Goal: Information Seeking & Learning: Learn about a topic

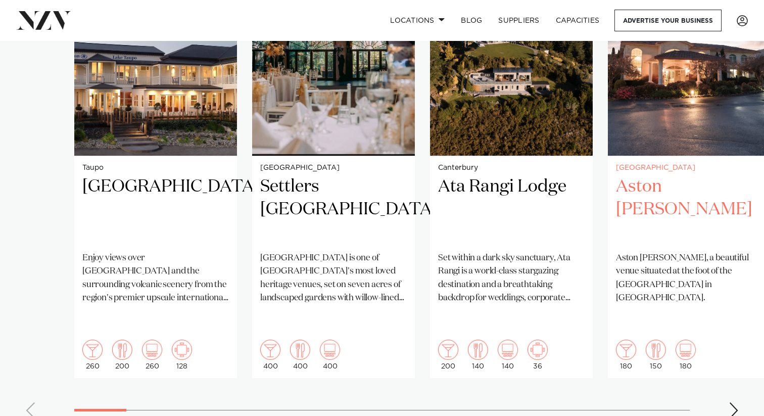
scroll to position [914, 0]
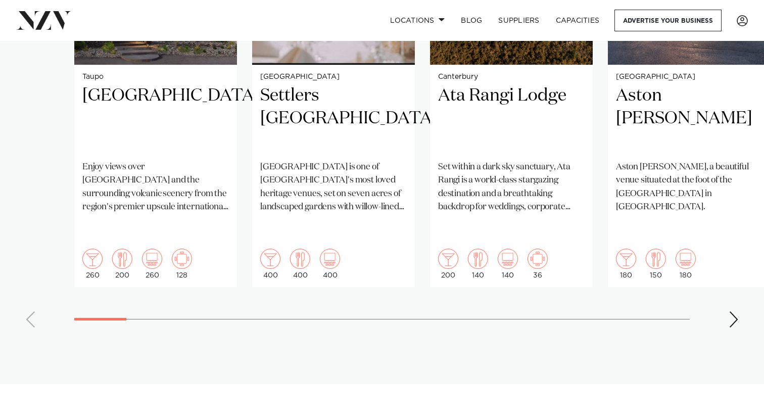
click at [743, 295] on swiper-container "Taupo Hilton Lake Taupo Enjoy views over Lake Taupo and the surrounding volcani…" at bounding box center [382, 90] width 764 height 489
click at [738, 311] on div "Next slide" at bounding box center [733, 319] width 10 height 16
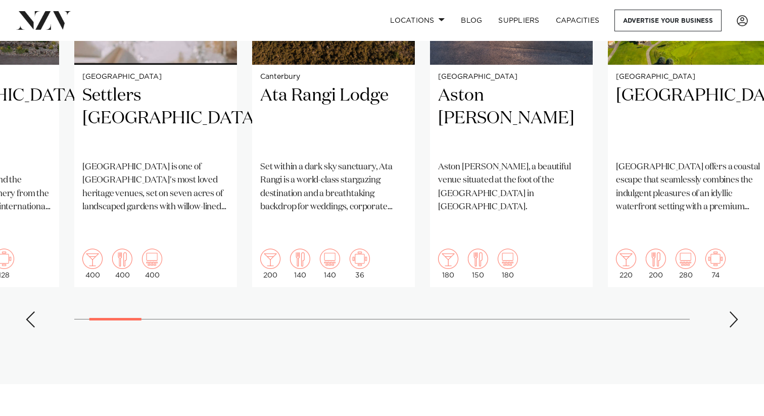
click at [734, 311] on div "Next slide" at bounding box center [733, 319] width 10 height 16
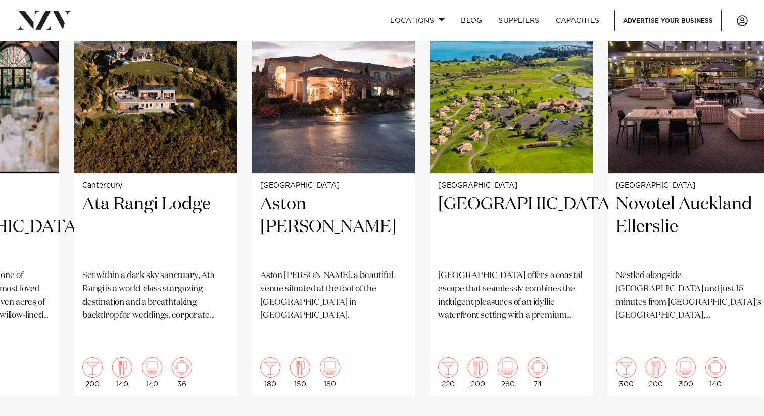
scroll to position [807, 0]
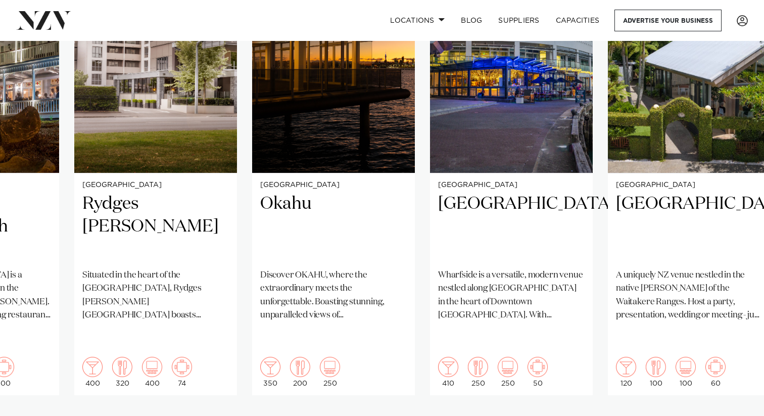
scroll to position [831, 0]
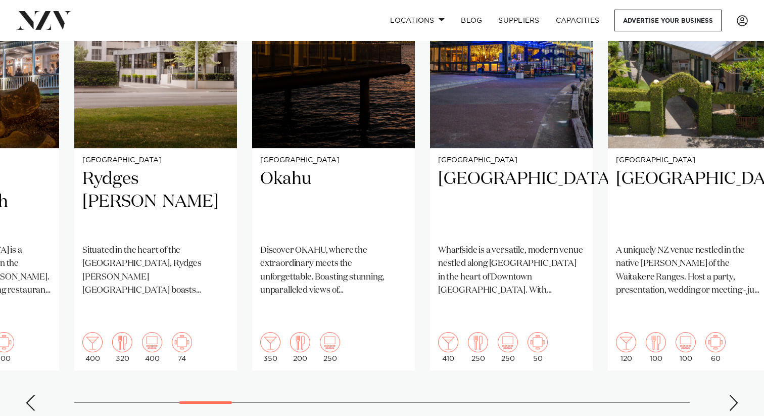
click at [737, 394] on div "Next slide" at bounding box center [733, 402] width 10 height 16
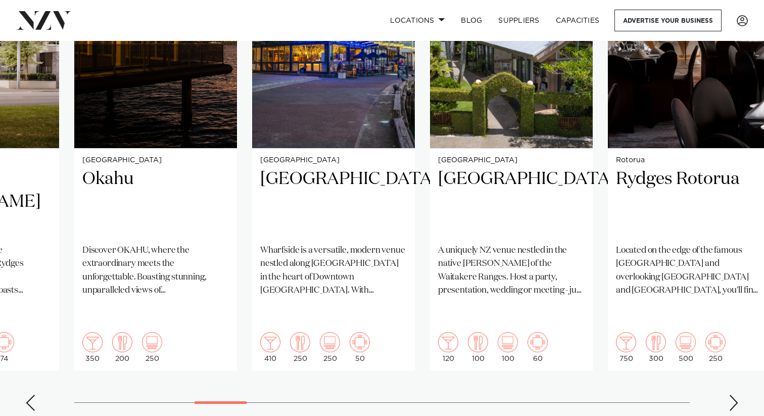
click at [737, 394] on div "Next slide" at bounding box center [733, 402] width 10 height 16
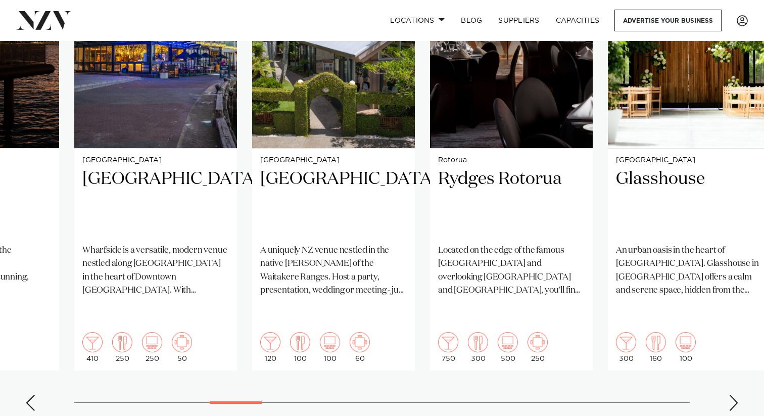
click at [737, 394] on div "Next slide" at bounding box center [733, 402] width 10 height 16
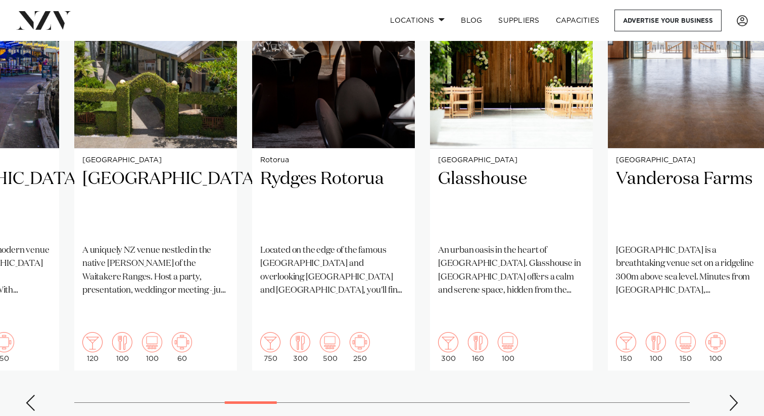
click at [737, 394] on div "Next slide" at bounding box center [733, 402] width 10 height 16
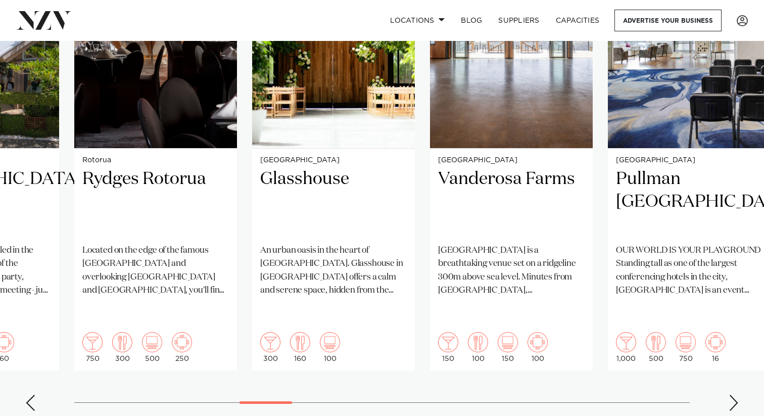
click at [737, 394] on div "Next slide" at bounding box center [733, 402] width 10 height 16
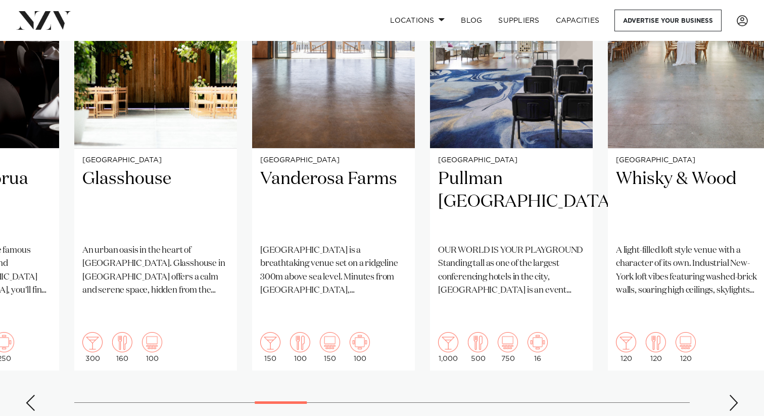
click at [737, 394] on div "Next slide" at bounding box center [733, 402] width 10 height 16
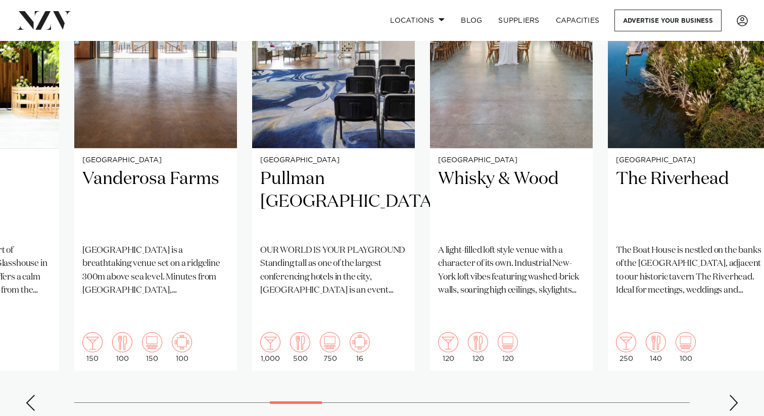
click at [737, 394] on div "Next slide" at bounding box center [733, 402] width 10 height 16
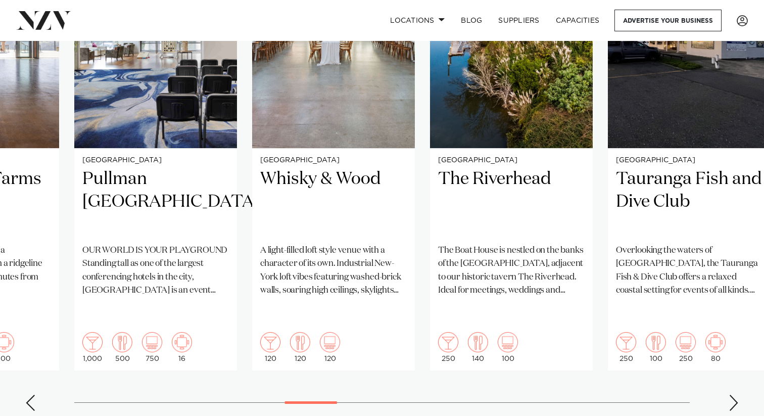
click at [737, 394] on div "Next slide" at bounding box center [733, 402] width 10 height 16
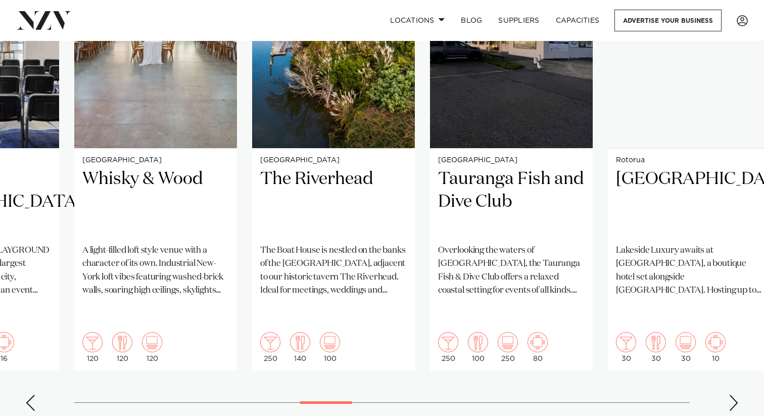
click at [737, 394] on div "Next slide" at bounding box center [733, 402] width 10 height 16
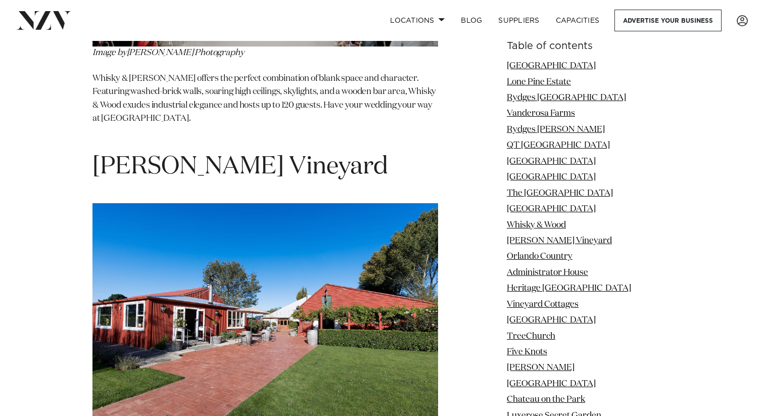
scroll to position [5385, 0]
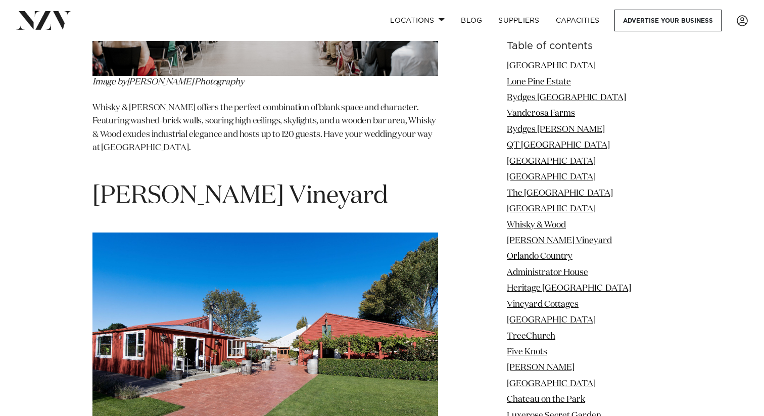
click at [208, 184] on span "Larcomb Vineyard" at bounding box center [239, 196] width 295 height 24
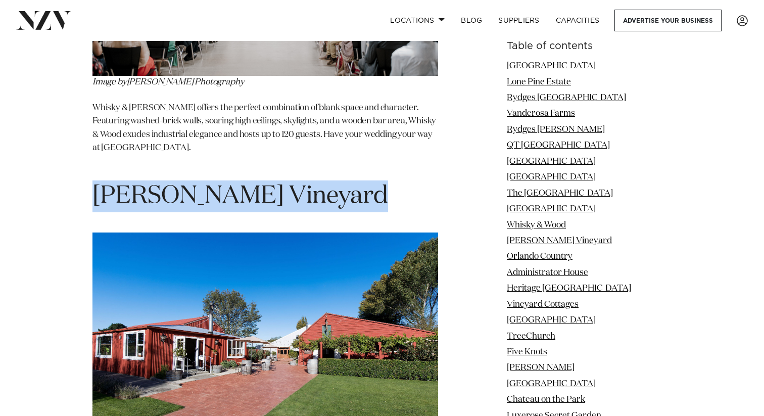
click at [208, 184] on span "Larcomb Vineyard" at bounding box center [239, 196] width 295 height 24
copy section "Larcomb Vineyard"
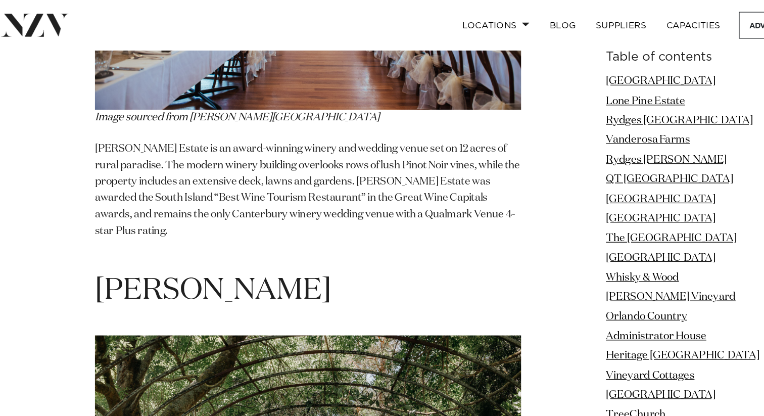
scroll to position [33909, 0]
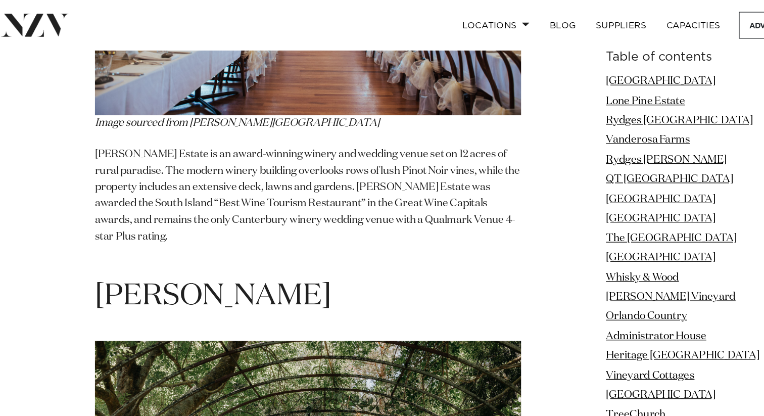
copy span "Stonyridge"
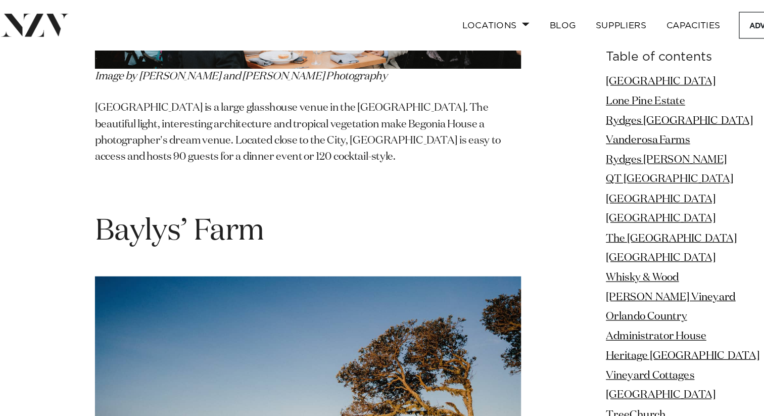
scroll to position [35169, 0]
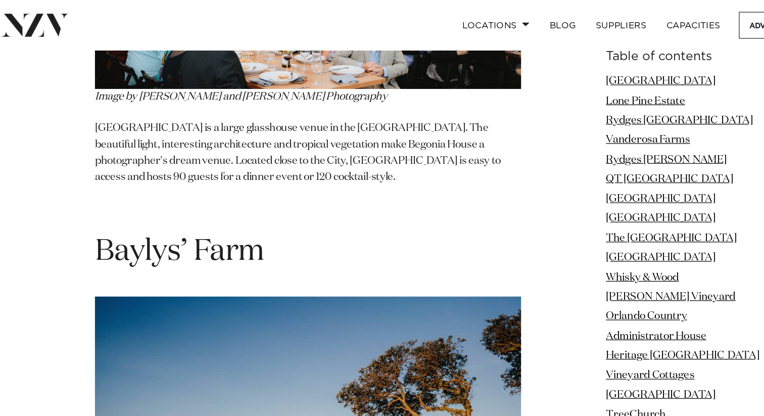
copy section "The Milk Station"
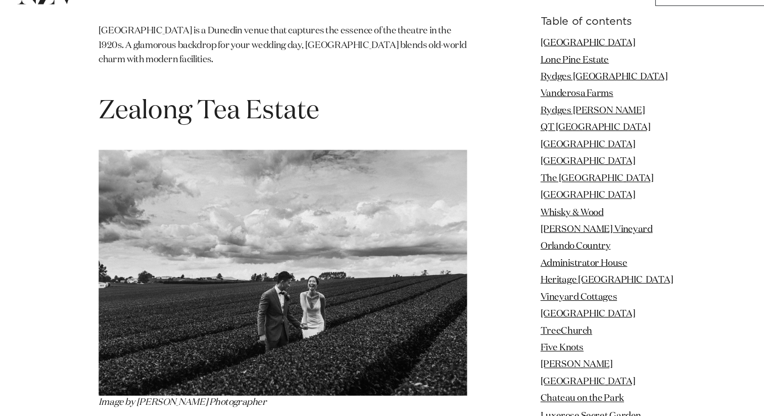
scroll to position [40045, 0]
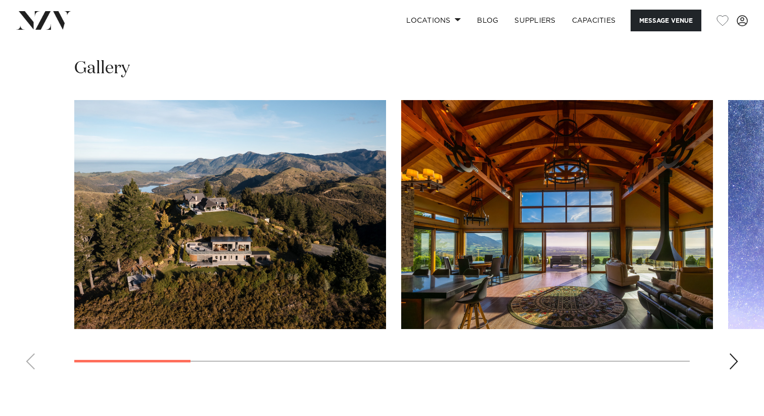
scroll to position [926, 0]
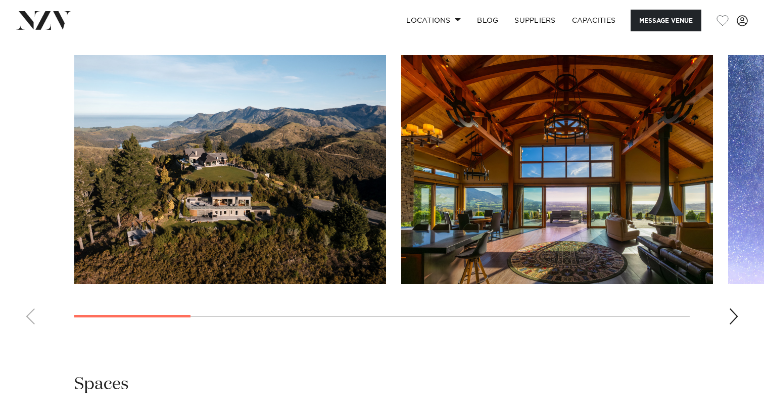
click at [729, 322] on div "Next slide" at bounding box center [733, 316] width 10 height 16
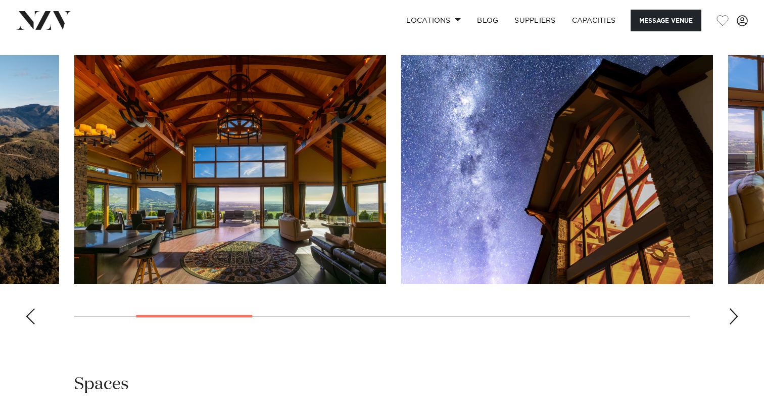
click at [729, 322] on div "Next slide" at bounding box center [733, 316] width 10 height 16
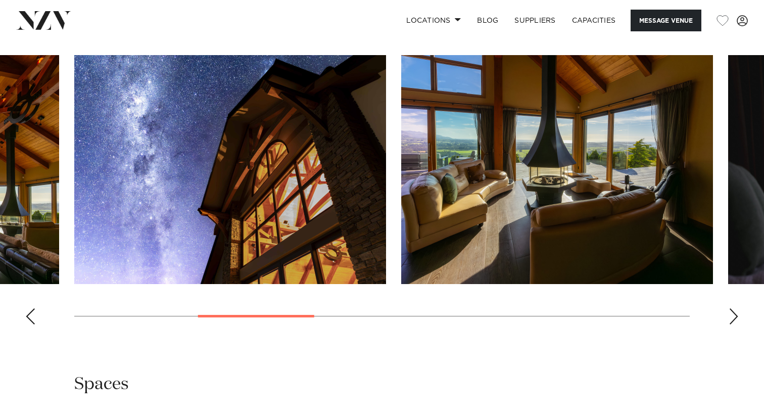
click at [729, 322] on div "Next slide" at bounding box center [733, 316] width 10 height 16
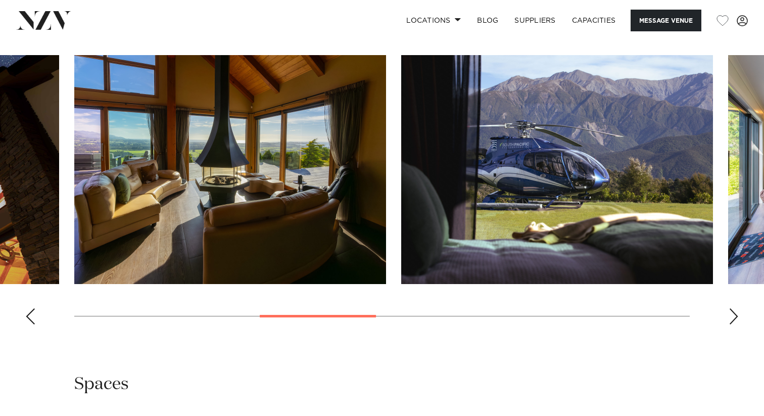
click at [729, 322] on div "Next slide" at bounding box center [733, 316] width 10 height 16
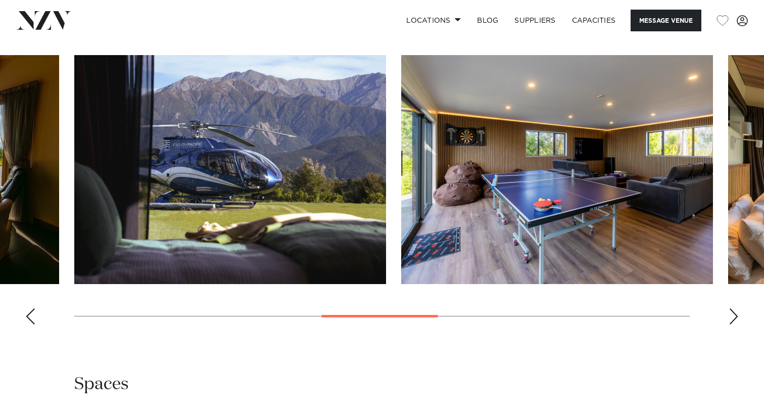
click at [729, 322] on div "Next slide" at bounding box center [733, 316] width 10 height 16
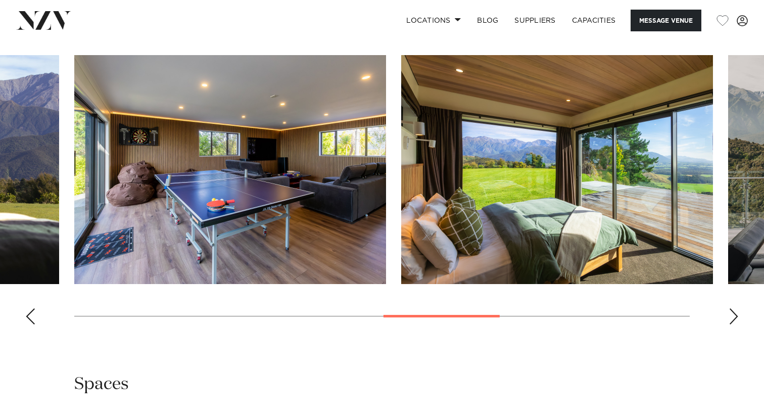
click at [729, 322] on div "Next slide" at bounding box center [733, 316] width 10 height 16
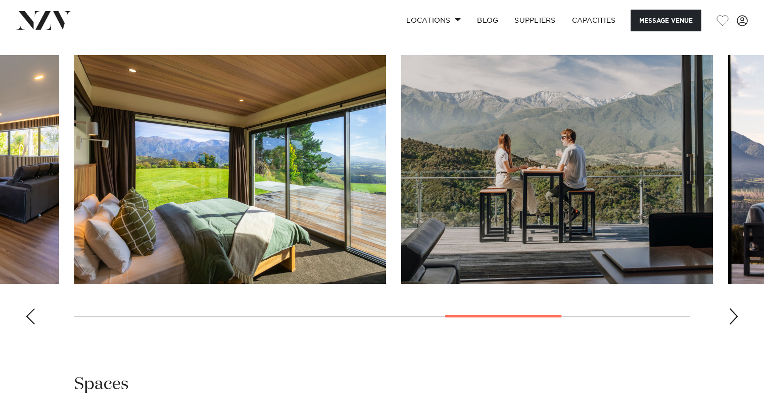
click at [729, 322] on div "Next slide" at bounding box center [733, 316] width 10 height 16
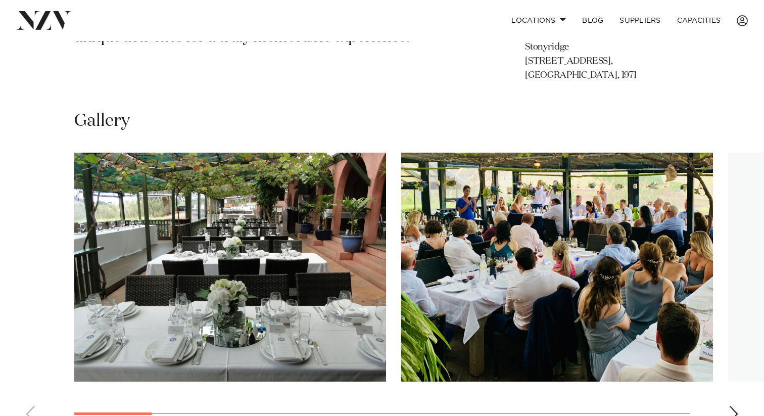
scroll to position [655, 0]
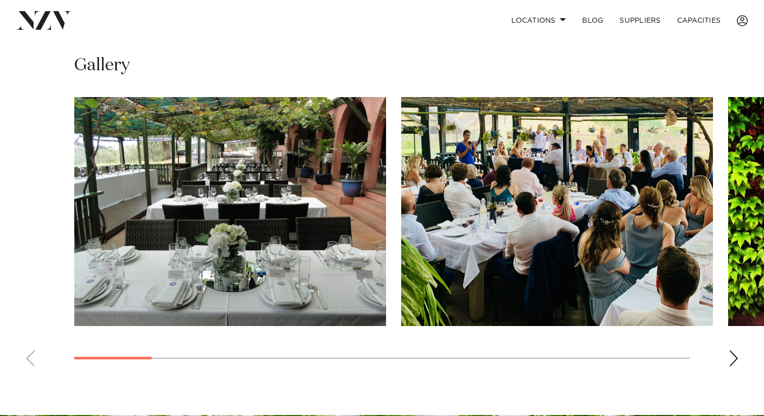
click at [724, 347] on swiper-container at bounding box center [382, 235] width 764 height 277
click at [728, 358] on div "Next slide" at bounding box center [733, 358] width 10 height 16
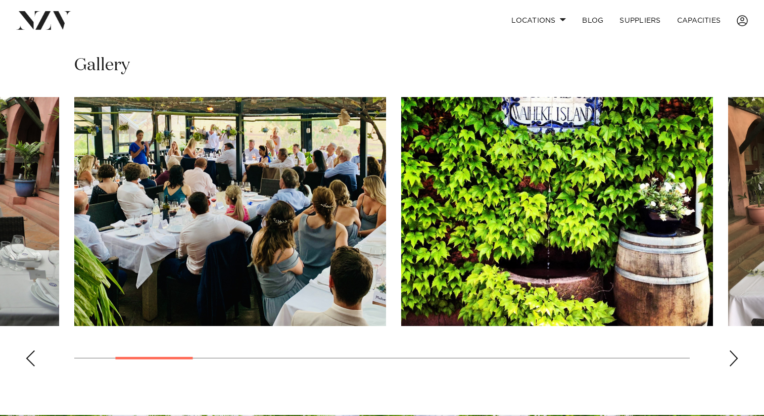
click at [728, 358] on div "Next slide" at bounding box center [733, 358] width 10 height 16
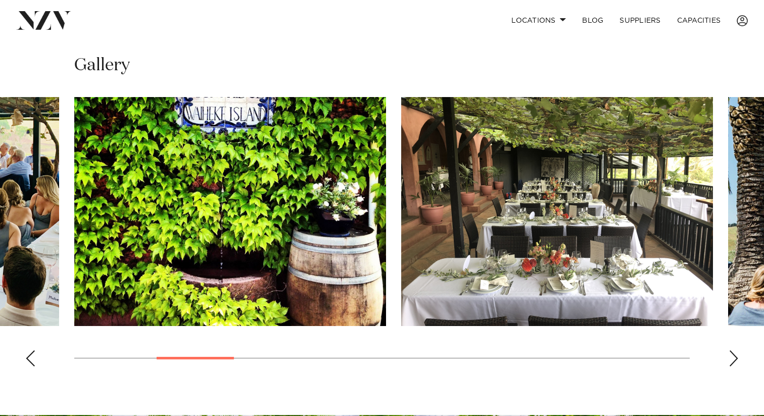
click at [728, 358] on div "Next slide" at bounding box center [733, 358] width 10 height 16
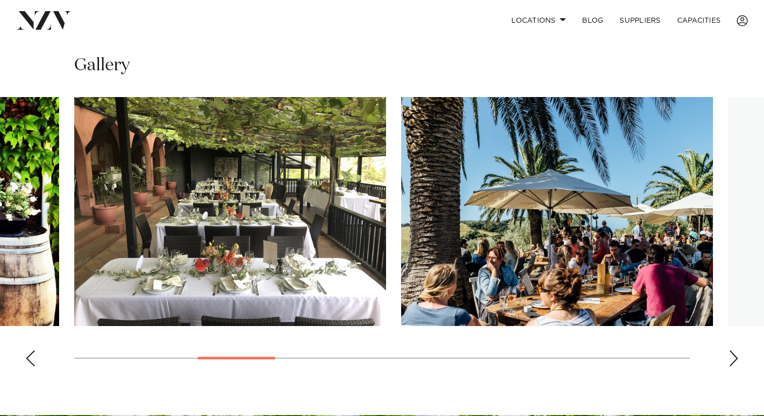
click at [728, 358] on div "Next slide" at bounding box center [733, 358] width 10 height 16
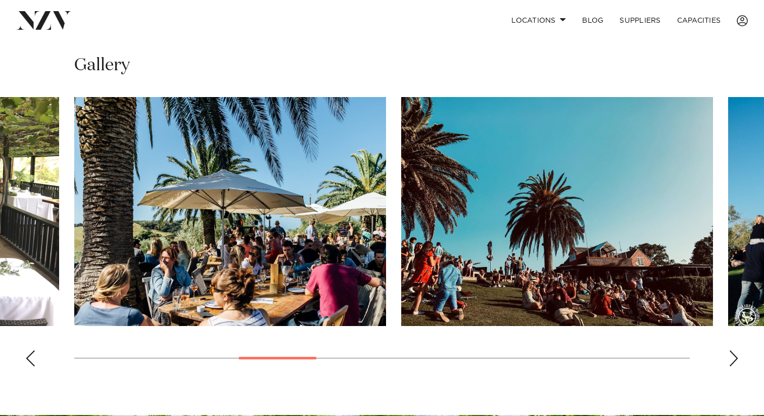
click at [728, 358] on div "Next slide" at bounding box center [733, 358] width 10 height 16
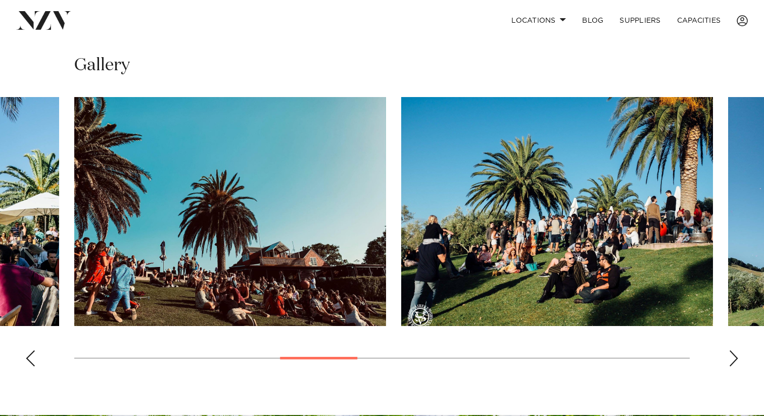
click at [728, 358] on div "Next slide" at bounding box center [733, 358] width 10 height 16
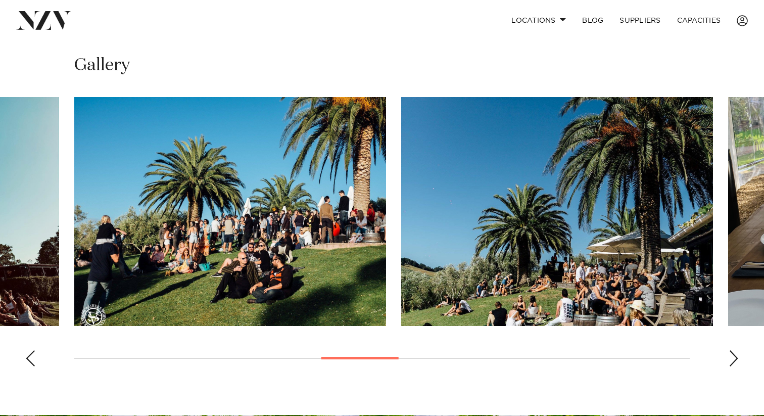
click at [728, 358] on div "Next slide" at bounding box center [733, 358] width 10 height 16
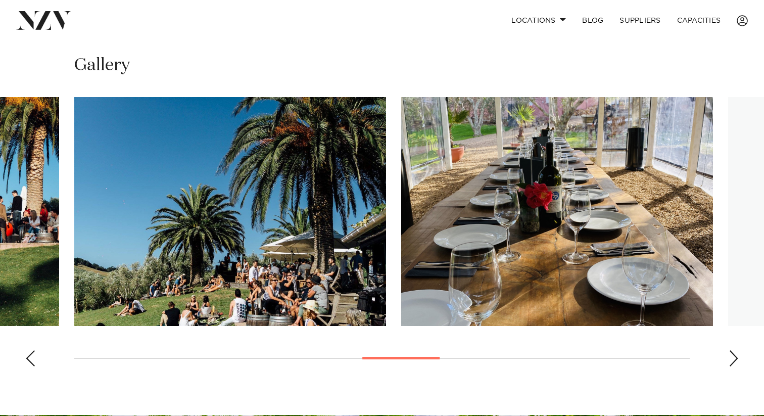
click at [728, 358] on div "Next slide" at bounding box center [733, 358] width 10 height 16
